Goal: Go to known website: Access a specific website the user already knows

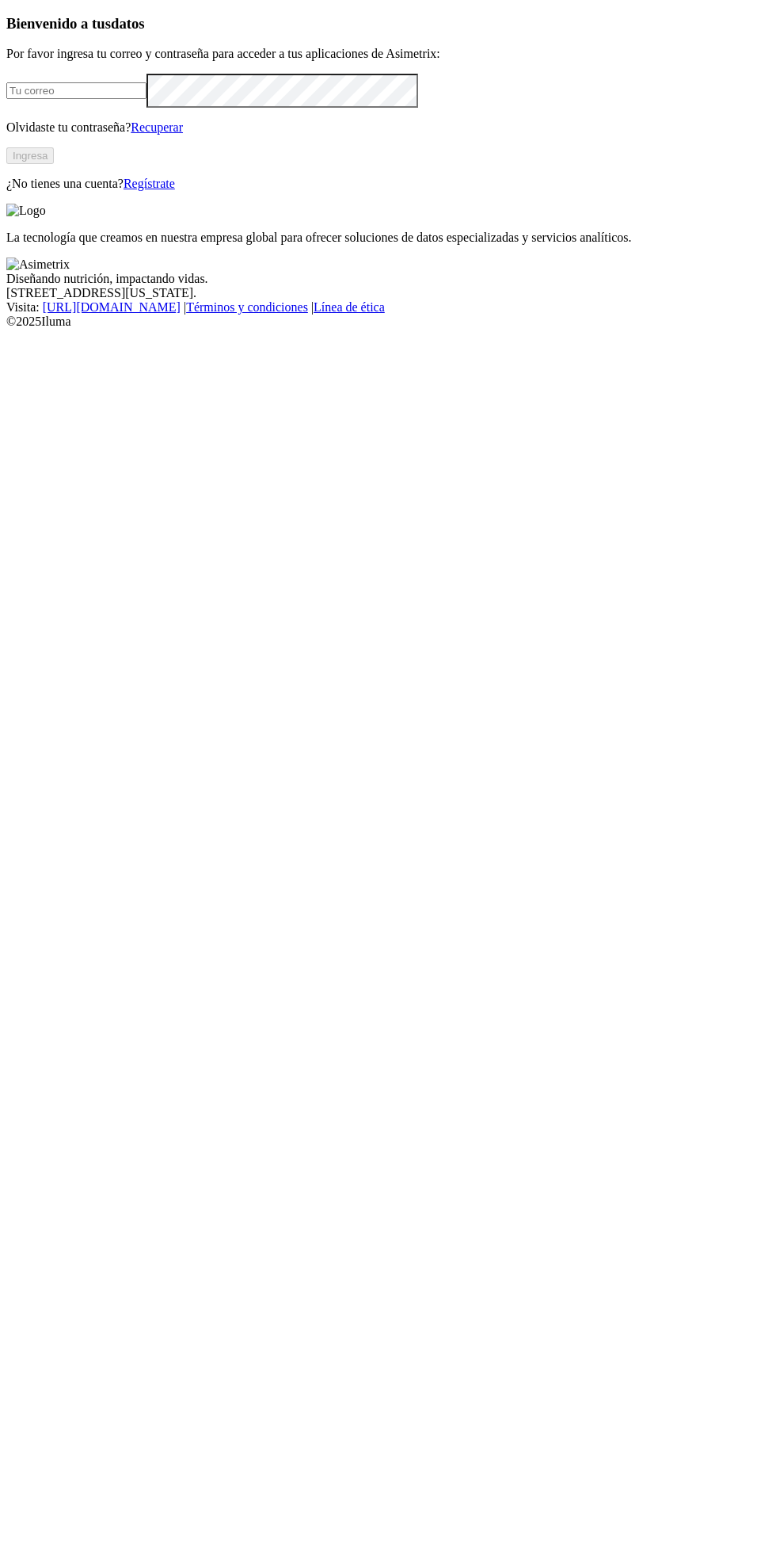
click at [147, 99] on input "email" at bounding box center [76, 90] width 140 height 17
type input "[EMAIL_ADDRESS][DOMAIN_NAME]"
click at [54, 164] on button "Ingresa" at bounding box center [30, 155] width 48 height 17
